Goal: Obtain resource: Download file/media

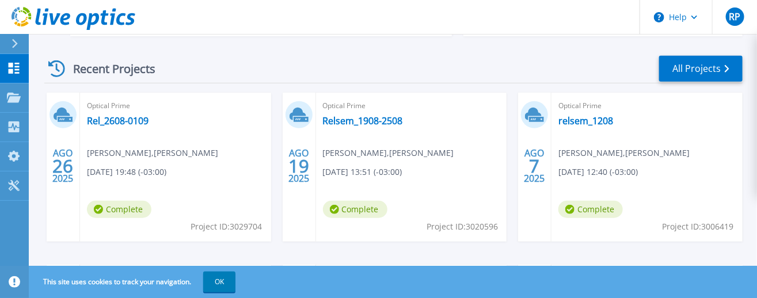
scroll to position [174, 0]
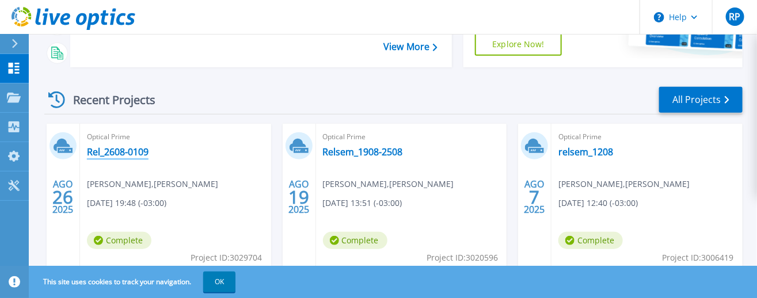
click at [123, 154] on link "Rel_2608-0109" at bounding box center [118, 152] width 62 height 12
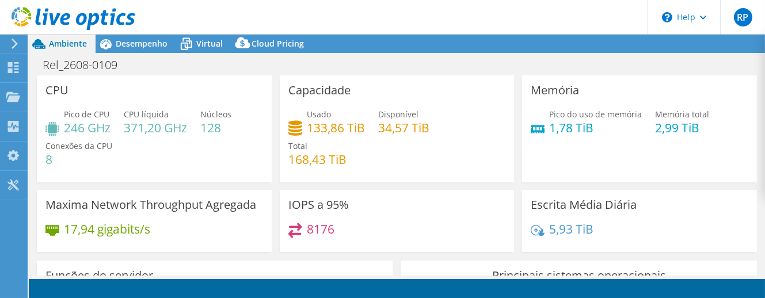
select select "USD"
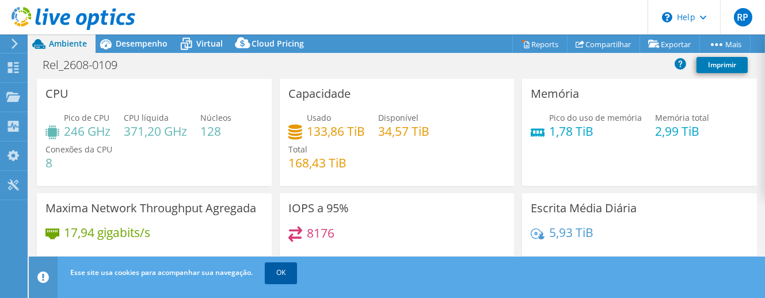
click at [282, 279] on link "OK" at bounding box center [281, 273] width 32 height 21
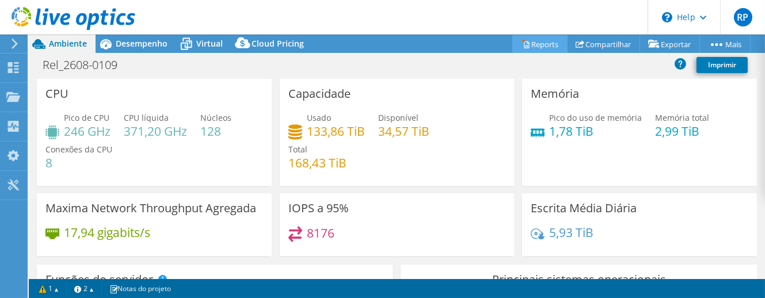
click at [529, 43] on link "Reports" at bounding box center [539, 44] width 55 height 18
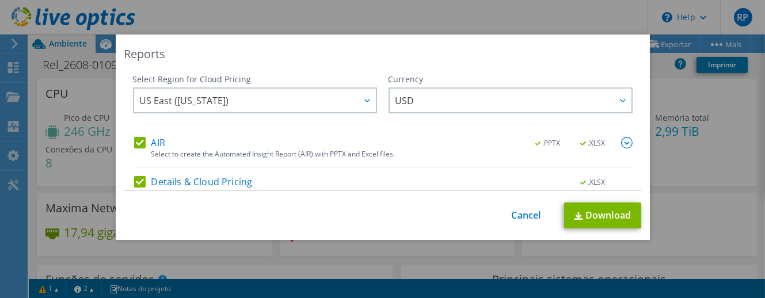
click at [134, 144] on label "AIR" at bounding box center [149, 143] width 31 height 12
click at [0, 0] on input "AIR" at bounding box center [0, 0] width 0 height 0
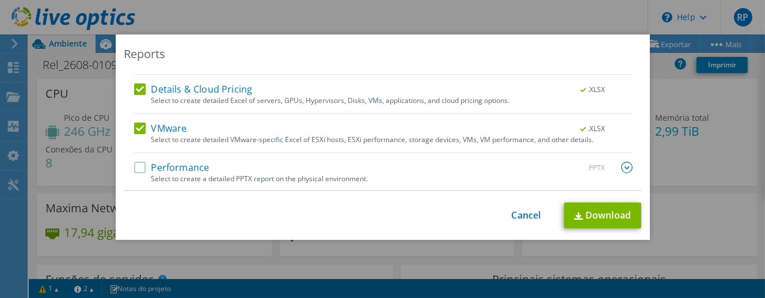
scroll to position [40, 0]
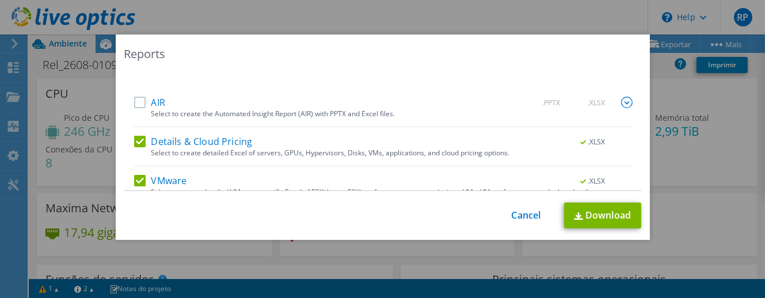
click at [138, 140] on label "Details & Cloud Pricing" at bounding box center [193, 142] width 119 height 12
click at [0, 0] on input "Details & Cloud Pricing" at bounding box center [0, 0] width 0 height 0
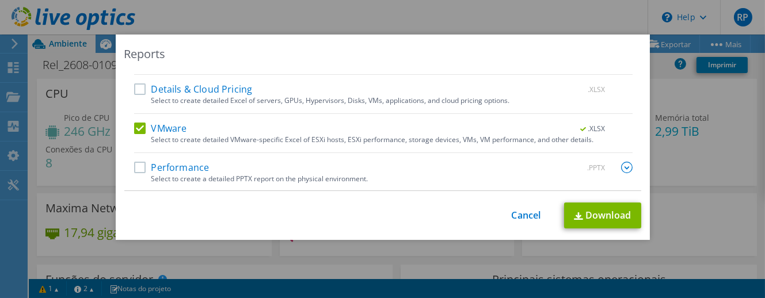
click at [141, 168] on label "Performance" at bounding box center [171, 168] width 75 height 12
click at [0, 0] on input "Performance" at bounding box center [0, 0] width 0 height 0
click at [621, 169] on img at bounding box center [627, 168] width 12 height 12
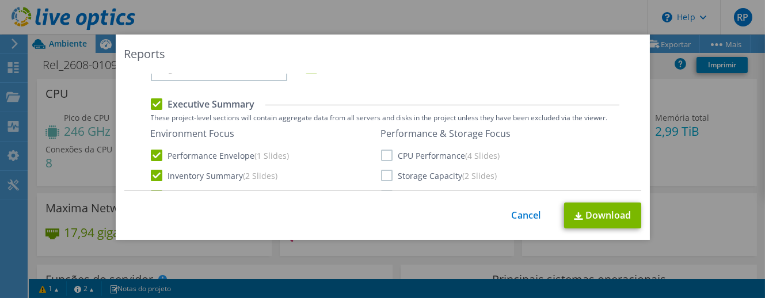
scroll to position [197, 0]
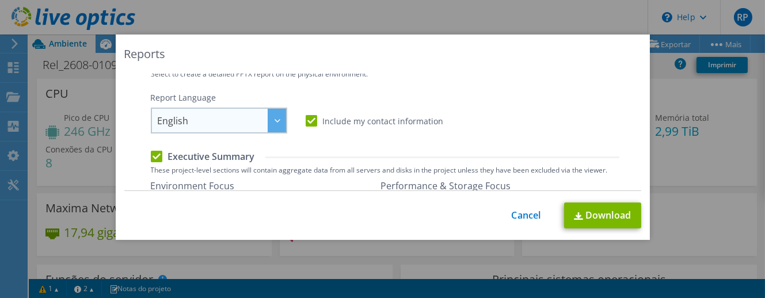
click at [275, 120] on icon at bounding box center [278, 120] width 6 height 3
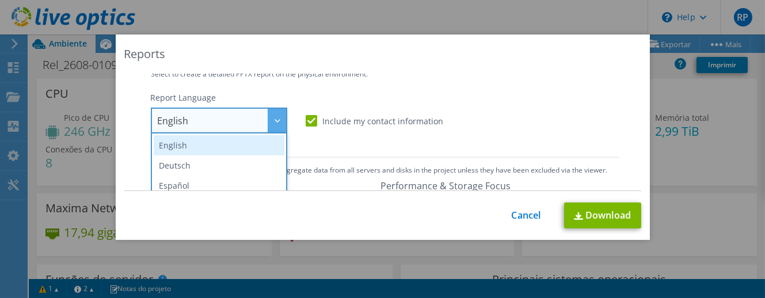
scroll to position [104, 0]
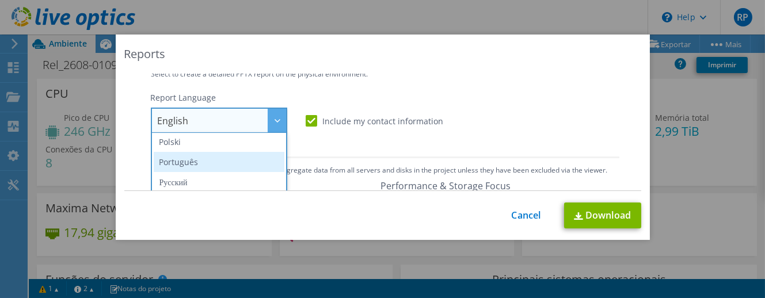
click at [207, 157] on li "Português" at bounding box center [219, 162] width 131 height 20
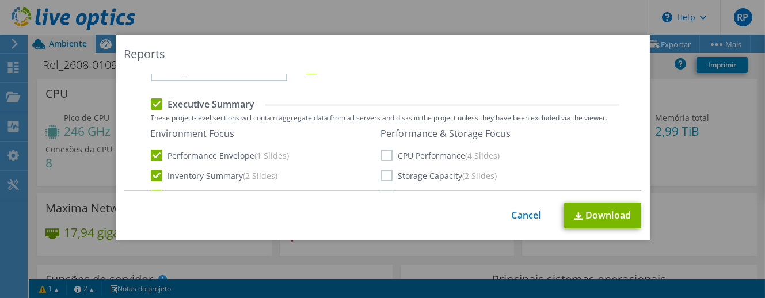
scroll to position [302, 0]
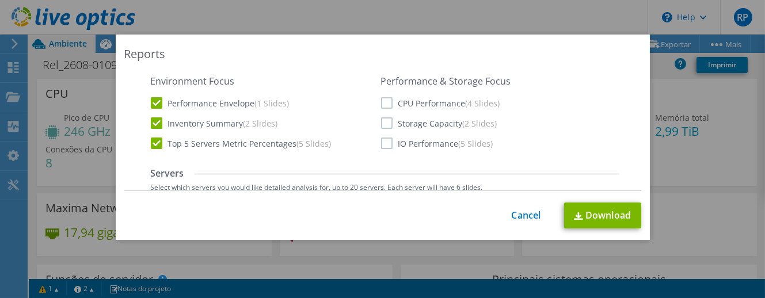
click at [385, 98] on label "CPU Performance (4 Slides)" at bounding box center [440, 103] width 119 height 12
click at [0, 0] on input "CPU Performance (4 Slides)" at bounding box center [0, 0] width 0 height 0
click at [381, 122] on label "Storage Capacity (2 Slides)" at bounding box center [439, 123] width 116 height 12
click at [0, 0] on input "Storage Capacity (2 Slides)" at bounding box center [0, 0] width 0 height 0
click at [381, 144] on label "IO Performance (5 Slides)" at bounding box center [437, 144] width 112 height 12
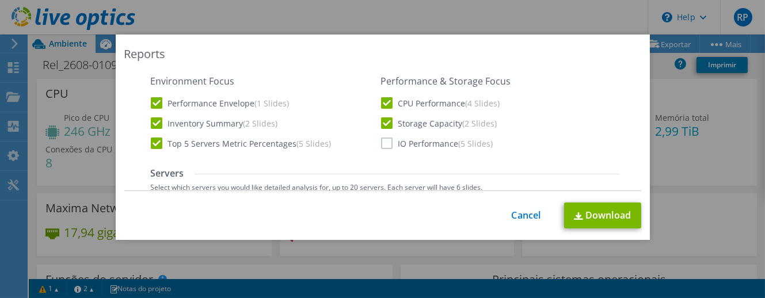
click at [0, 0] on input "IO Performance (5 Slides)" at bounding box center [0, 0] width 0 height 0
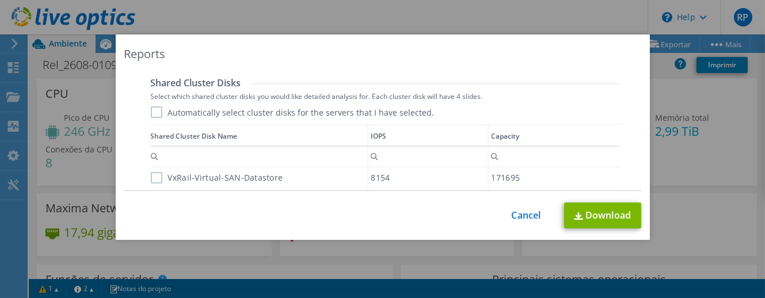
scroll to position [564, 0]
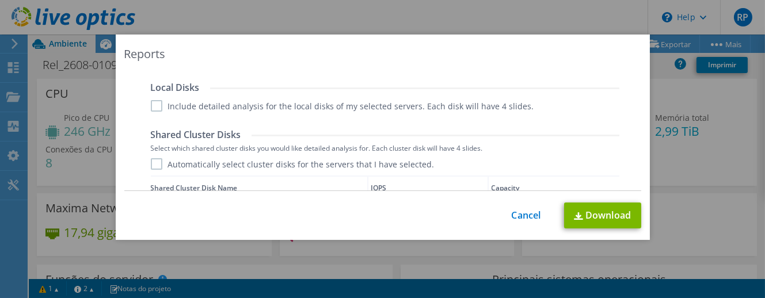
click at [154, 109] on label "Include detailed analysis for the local disks of my selected servers. Each disk…" at bounding box center [342, 106] width 383 height 12
click at [0, 0] on input "Include detailed analysis for the local disks of my selected servers. Each disk…" at bounding box center [0, 0] width 0 height 0
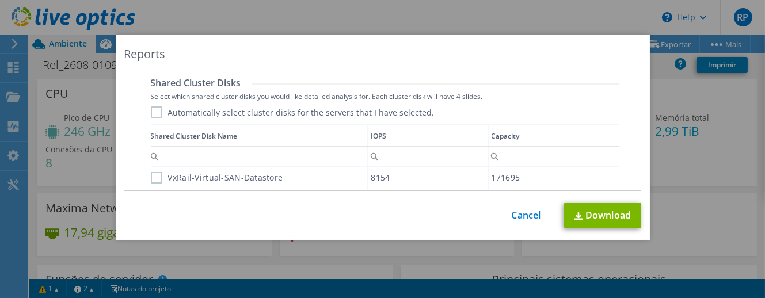
click at [151, 109] on label "Automatically select cluster disks for the servers that I have selected." at bounding box center [293, 112] width 284 height 12
click at [0, 0] on input "Automatically select cluster disks for the servers that I have selected." at bounding box center [0, 0] width 0 height 0
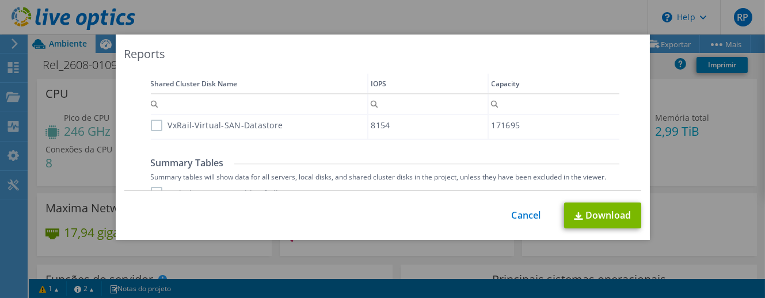
click at [154, 126] on label "VxRail-Virtual-SAN-Datastore" at bounding box center [217, 126] width 132 height 12
click at [0, 0] on input "VxRail-Virtual-SAN-Datastore" at bounding box center [0, 0] width 0 height 0
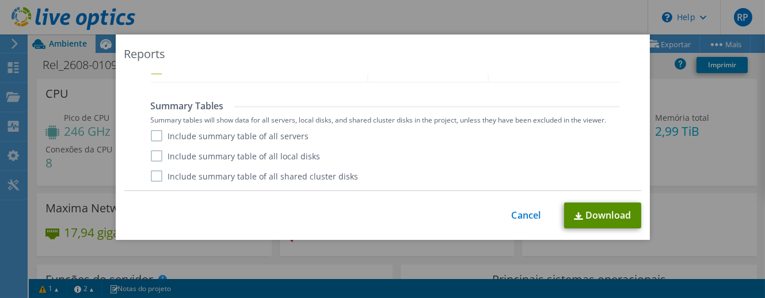
click at [607, 211] on link "Download" at bounding box center [602, 216] width 77 height 26
click at [525, 218] on link "Cancel" at bounding box center [526, 215] width 29 height 11
